Goal: Contribute content

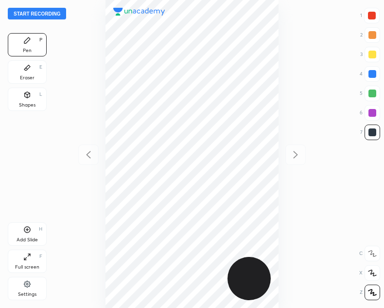
scroll to position [308, 228]
click at [26, 16] on button "Start recording" at bounding box center [37, 14] width 58 height 12
click at [29, 236] on div "Add Slide H" at bounding box center [27, 233] width 39 height 23
click at [85, 159] on icon at bounding box center [89, 155] width 12 height 12
click at [288, 160] on div at bounding box center [295, 154] width 20 height 20
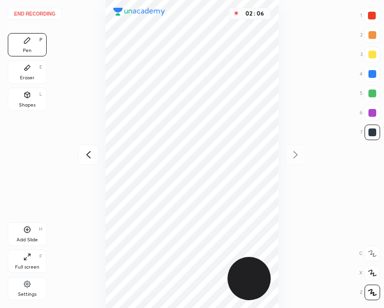
click at [91, 157] on icon at bounding box center [89, 155] width 12 height 12
click at [292, 157] on icon at bounding box center [296, 155] width 12 height 12
click at [32, 241] on div "Add Slide" at bounding box center [27, 239] width 21 height 5
click at [88, 153] on icon at bounding box center [89, 155] width 12 height 12
click at [294, 157] on icon at bounding box center [296, 154] width 4 height 7
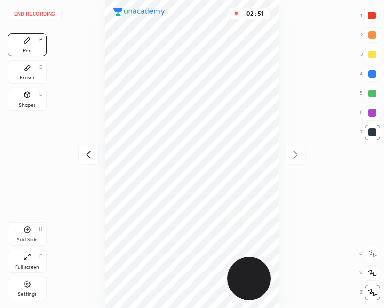
click at [86, 158] on icon at bounding box center [89, 155] width 12 height 12
click at [296, 156] on icon at bounding box center [296, 154] width 4 height 7
click at [368, 17] on div at bounding box center [372, 16] width 8 height 8
click at [279, 238] on div "03 : 45" at bounding box center [192, 154] width 228 height 308
click at [29, 234] on div "Add Slide H" at bounding box center [27, 233] width 39 height 23
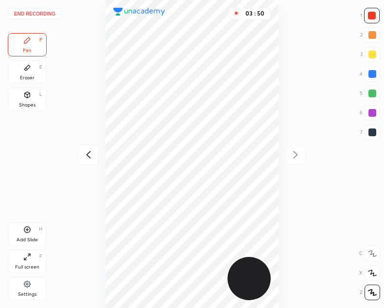
click at [83, 154] on icon at bounding box center [89, 155] width 12 height 12
click at [294, 152] on icon at bounding box center [296, 154] width 4 height 7
click at [90, 148] on div at bounding box center [88, 154] width 20 height 20
click at [294, 153] on icon at bounding box center [296, 155] width 12 height 12
click at [89, 153] on icon at bounding box center [89, 155] width 12 height 12
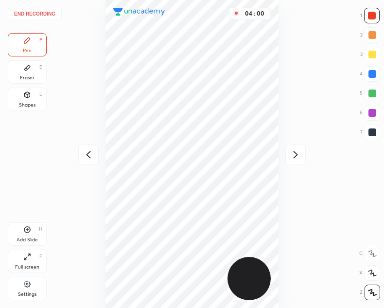
click at [297, 154] on icon at bounding box center [296, 154] width 4 height 7
click at [88, 155] on icon at bounding box center [89, 155] width 12 height 12
click at [301, 157] on icon at bounding box center [296, 155] width 12 height 12
click at [82, 153] on div at bounding box center [88, 154] width 20 height 20
click at [293, 145] on div at bounding box center [295, 154] width 20 height 20
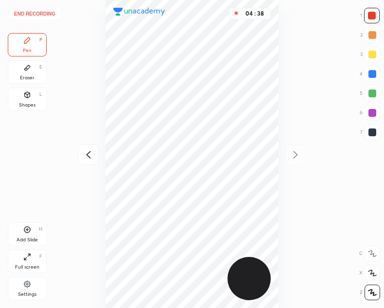
click at [93, 156] on icon at bounding box center [89, 155] width 12 height 12
click at [292, 157] on icon at bounding box center [296, 155] width 12 height 12
click at [88, 154] on icon at bounding box center [89, 155] width 12 height 12
click at [293, 159] on icon at bounding box center [296, 155] width 12 height 12
click at [32, 73] on div "Eraser E" at bounding box center [27, 71] width 39 height 23
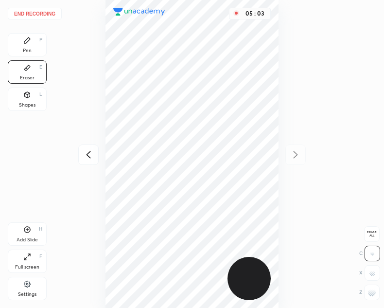
click at [33, 47] on div "Pen P" at bounding box center [27, 44] width 39 height 23
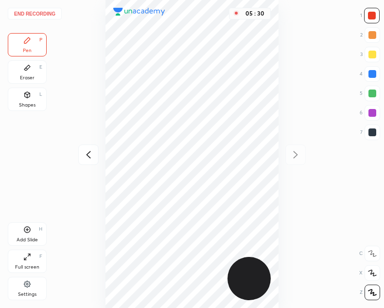
click at [373, 132] on div at bounding box center [372, 132] width 8 height 8
click at [28, 75] on div "Eraser" at bounding box center [27, 77] width 15 height 5
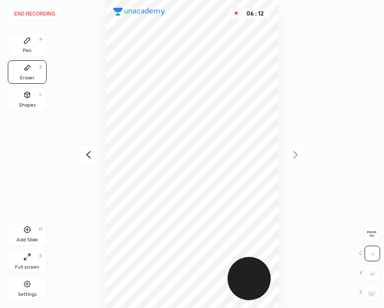
click at [27, 43] on icon at bounding box center [27, 40] width 8 height 8
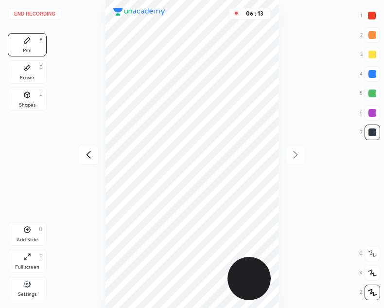
click at [28, 76] on div "Eraser" at bounding box center [27, 77] width 15 height 5
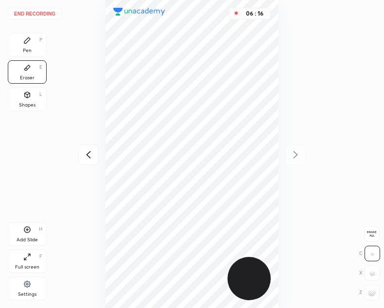
click at [30, 45] on div "Pen P" at bounding box center [27, 44] width 39 height 23
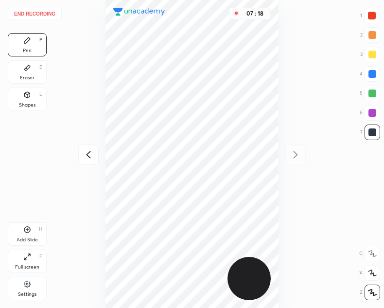
click at [32, 232] on div "Add Slide H" at bounding box center [27, 233] width 39 height 23
click at [88, 153] on icon at bounding box center [88, 154] width 4 height 7
click at [294, 157] on icon at bounding box center [296, 154] width 4 height 7
click at [87, 157] on icon at bounding box center [89, 155] width 12 height 12
click at [298, 155] on icon at bounding box center [296, 155] width 12 height 12
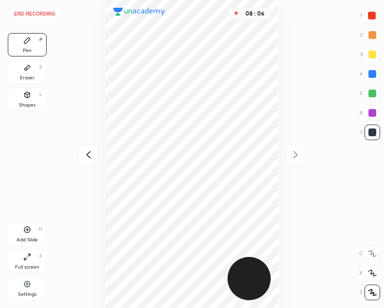
click at [24, 101] on div "Shapes L" at bounding box center [27, 98] width 39 height 23
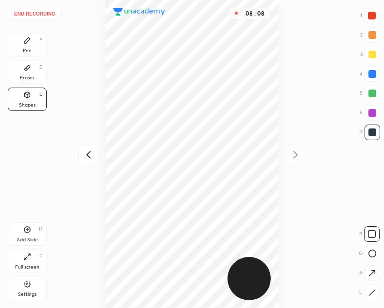
click at [33, 46] on div "Pen P" at bounding box center [27, 44] width 39 height 23
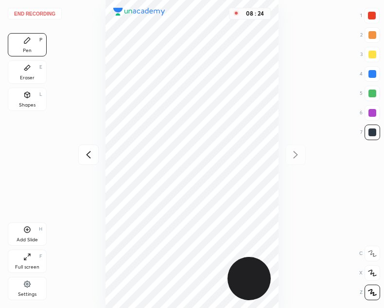
click at [37, 235] on div "Add Slide H" at bounding box center [27, 233] width 39 height 23
click at [91, 154] on icon at bounding box center [89, 155] width 12 height 12
click at [295, 158] on icon at bounding box center [296, 155] width 12 height 12
click at [81, 156] on div at bounding box center [88, 154] width 20 height 20
click at [76, 155] on div "End recording 1 2 3 4 5 6 7 R O A L C X Z Erase all C X Z Pen P Eraser E Shapes…" at bounding box center [192, 154] width 384 height 308
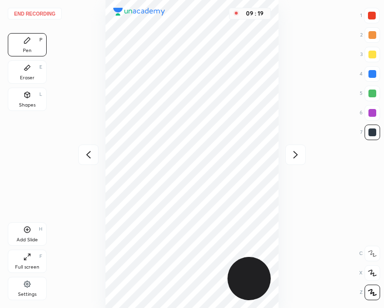
click at [76, 153] on div "End recording 1 2 3 4 5 6 7 R O A L C X Z Erase all C X Z Pen P Eraser E Shapes…" at bounding box center [192, 154] width 384 height 308
click at [75, 154] on div "End recording 1 2 3 4 5 6 7 R O A L C X Z Erase all C X Z Pen P Eraser E Shapes…" at bounding box center [192, 154] width 384 height 308
click at [78, 154] on div at bounding box center [88, 154] width 20 height 20
click at [83, 154] on icon at bounding box center [89, 155] width 12 height 12
click at [85, 154] on icon at bounding box center [89, 155] width 12 height 12
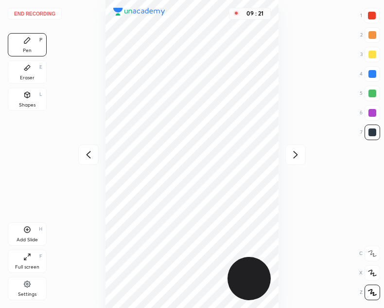
click at [295, 155] on icon at bounding box center [296, 155] width 12 height 12
click at [294, 153] on icon at bounding box center [296, 155] width 12 height 12
click at [293, 154] on icon at bounding box center [296, 155] width 12 height 12
click at [298, 155] on icon at bounding box center [296, 155] width 12 height 12
click at [34, 13] on button "End recording" at bounding box center [35, 14] width 54 height 12
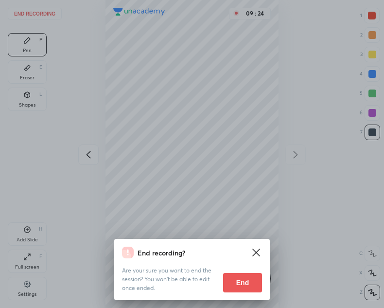
click at [245, 285] on button "End" at bounding box center [242, 282] width 39 height 19
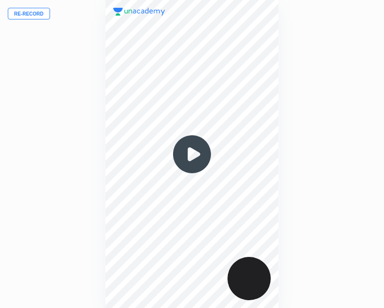
click at [190, 161] on img at bounding box center [192, 154] width 47 height 47
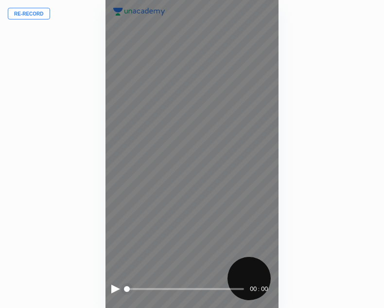
click at [113, 290] on div at bounding box center [115, 288] width 9 height 9
